Goal: Transaction & Acquisition: Purchase product/service

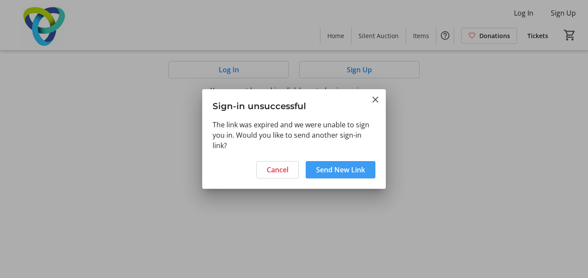
click at [341, 167] on span "Send New Link" at bounding box center [340, 169] width 49 height 10
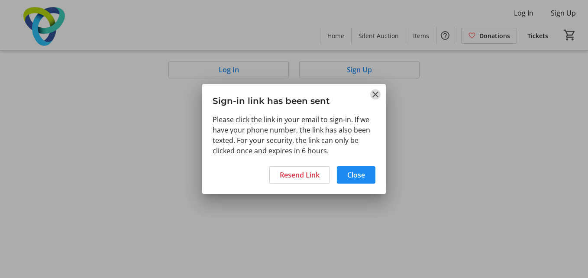
click at [374, 95] on mat-icon "Close" at bounding box center [375, 94] width 10 height 10
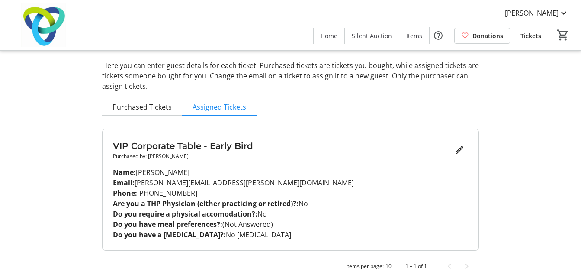
scroll to position [42, 0]
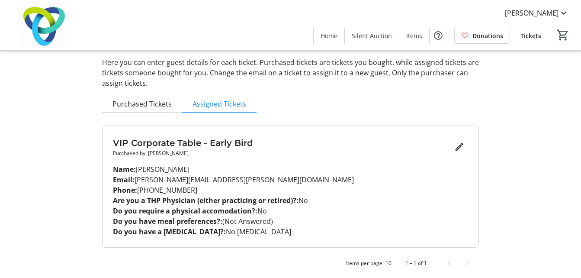
click at [534, 36] on span "Tickets" at bounding box center [531, 35] width 21 height 9
